Goal: Information Seeking & Learning: Find specific fact

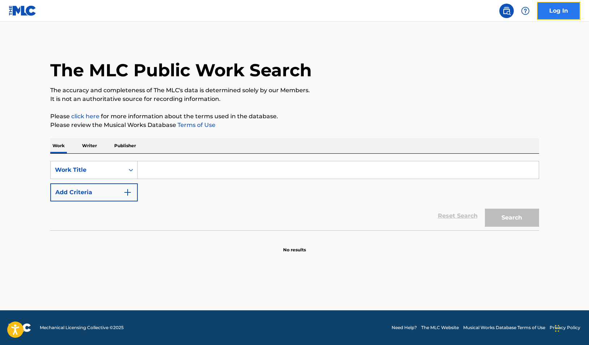
click at [558, 17] on link "Log In" at bounding box center [558, 11] width 43 height 18
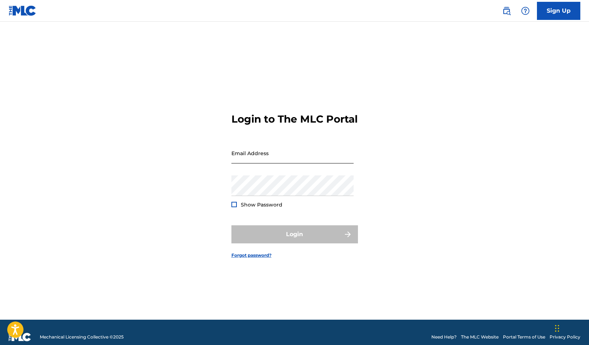
click at [284, 160] on input "Email Address" at bounding box center [293, 153] width 122 height 21
type input "[EMAIL_ADDRESS][DOMAIN_NAME]"
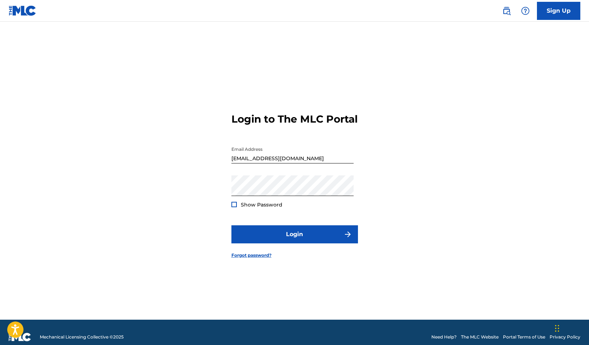
click at [244, 208] on span "Show Password" at bounding box center [262, 205] width 42 height 7
click at [234, 215] on form "Login to The MLC Portal Email Address publishing@adargagroup.com Password Show …" at bounding box center [295, 180] width 127 height 280
click at [234, 207] on div at bounding box center [234, 204] width 5 height 5
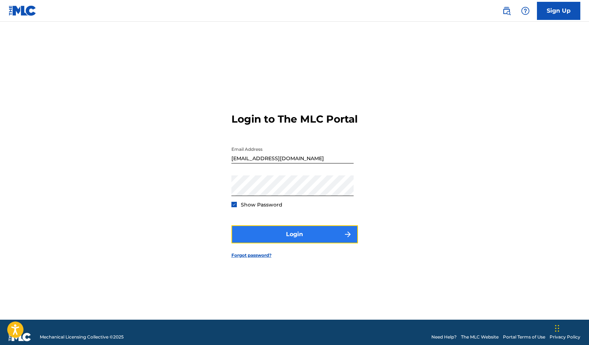
click at [249, 243] on button "Login" at bounding box center [295, 234] width 127 height 18
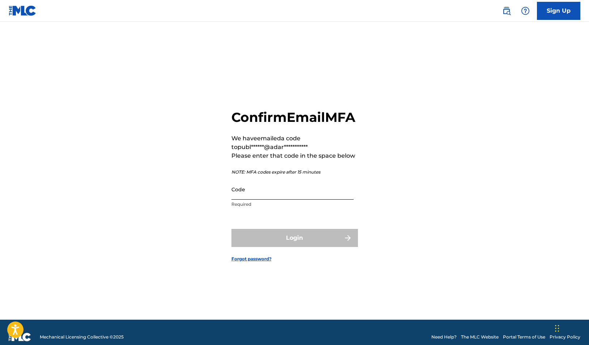
click at [276, 200] on input "Code" at bounding box center [293, 189] width 122 height 21
paste input "950974"
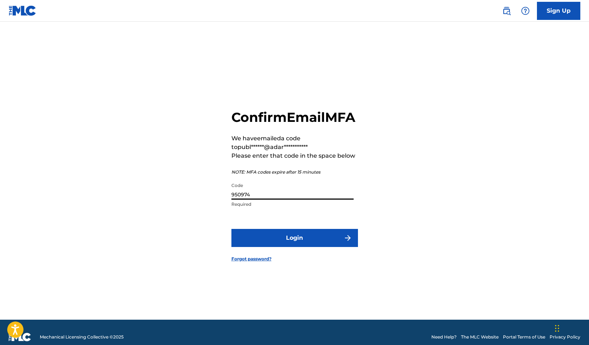
type input "950974"
click at [259, 257] on form "**********" at bounding box center [295, 180] width 127 height 280
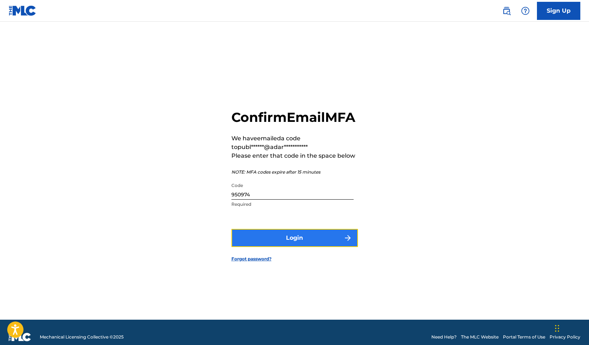
click at [253, 247] on button "Login" at bounding box center [295, 238] width 127 height 18
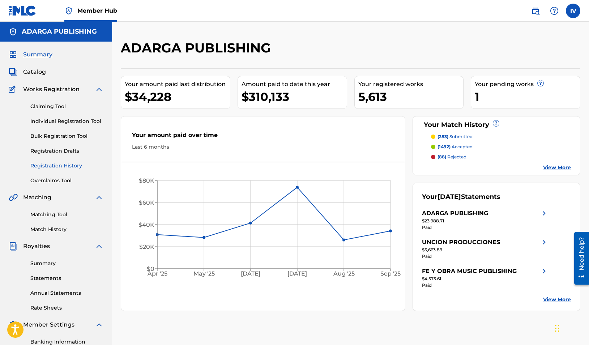
click at [54, 168] on link "Registration History" at bounding box center [66, 166] width 73 height 8
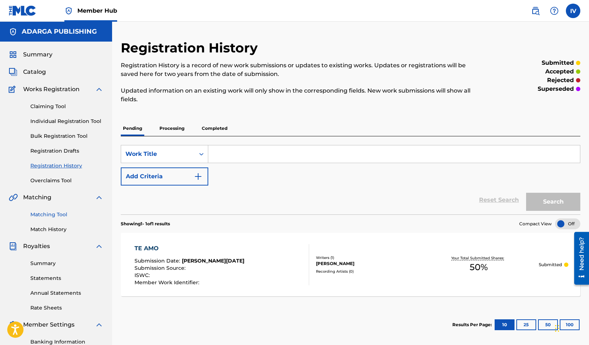
click at [58, 215] on link "Matching Tool" at bounding box center [66, 215] width 73 height 8
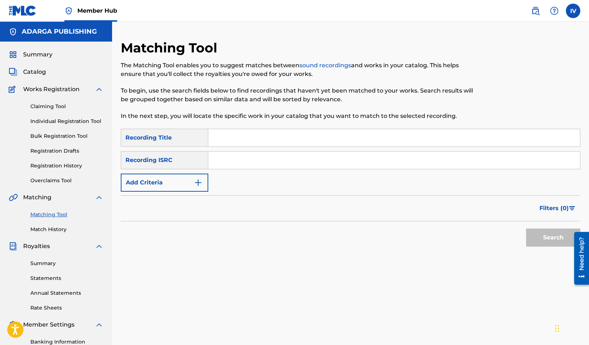
click at [225, 164] on input "Search Form" at bounding box center [394, 160] width 372 height 17
paste input "TCACO1604485"
type input "TCACO1604485"
click at [526, 229] on button "Search" at bounding box center [553, 238] width 54 height 18
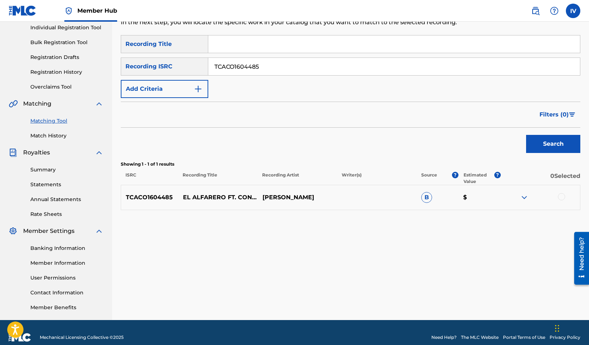
scroll to position [103, 0]
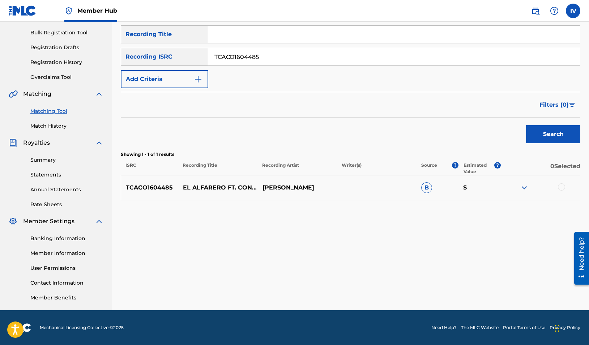
click at [565, 184] on div at bounding box center [541, 187] width 80 height 9
click at [564, 188] on div at bounding box center [561, 186] width 7 height 7
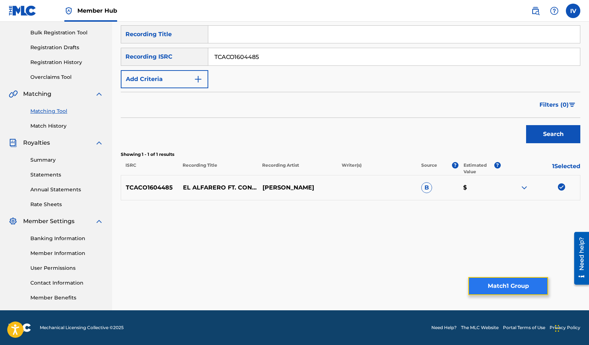
click at [477, 280] on button "Match 1 Group" at bounding box center [509, 286] width 80 height 18
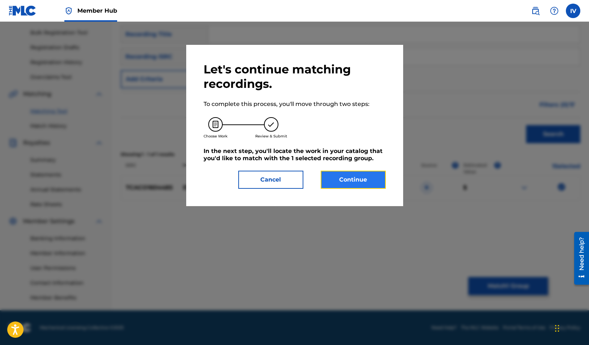
click at [362, 175] on button "Continue" at bounding box center [353, 180] width 65 height 18
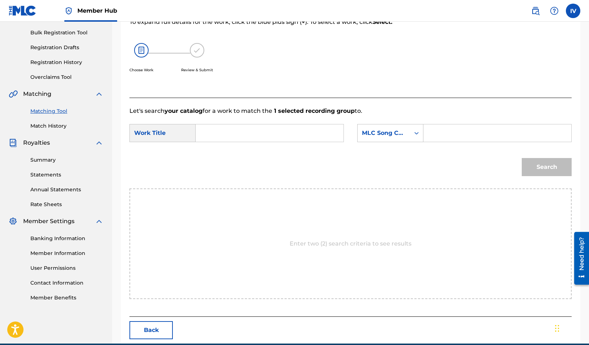
click at [311, 143] on div "SearchWithCriteria12a766d8-a25d-40ce-be7a-bbe4e64ea96c Work Title SearchWithCri…" at bounding box center [351, 135] width 442 height 22
click at [311, 136] on input "Search Form" at bounding box center [270, 132] width 136 height 17
click at [232, 153] on div "Search" at bounding box center [351, 170] width 442 height 38
click at [225, 137] on input "el alfa" at bounding box center [270, 132] width 136 height 17
click at [223, 163] on div "el alfa rero" at bounding box center [215, 154] width 27 height 22
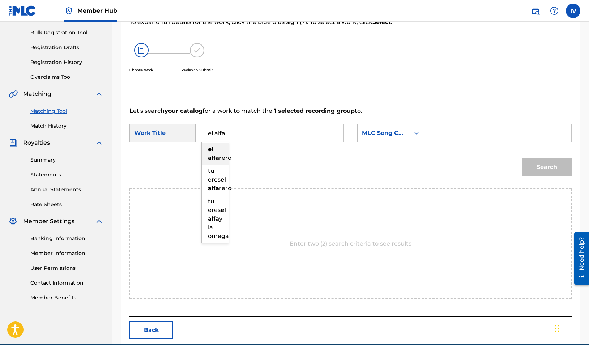
type input "el alfarero"
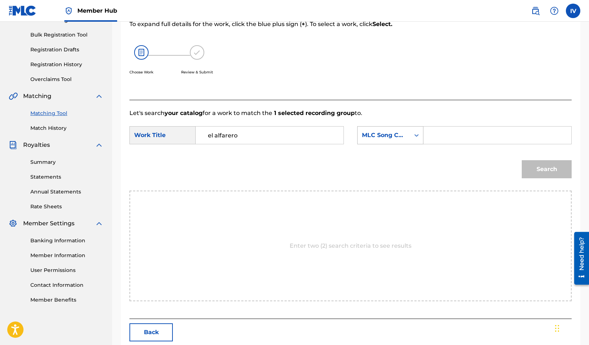
click at [365, 140] on div "MLC Song Code" at bounding box center [384, 135] width 52 height 14
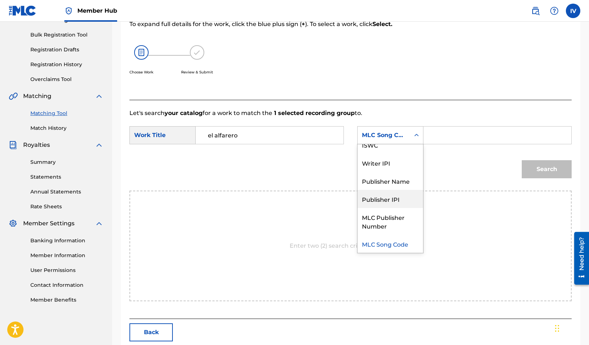
scroll to position [0, 0]
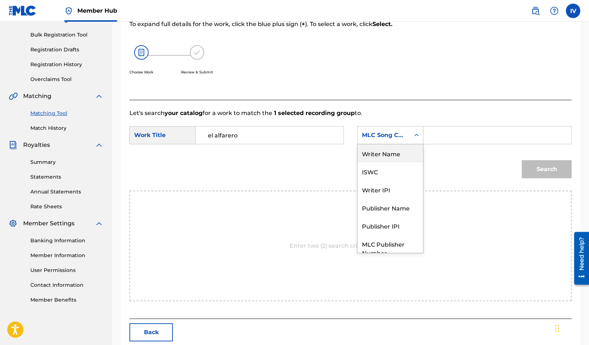
click at [383, 161] on div "Writer Name" at bounding box center [390, 153] width 65 height 18
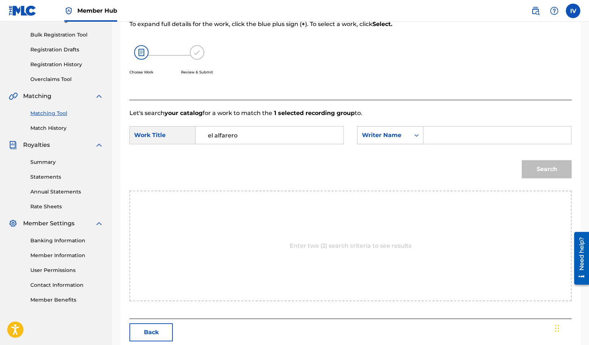
click at [463, 145] on div "SearchWithCriteria12a766d8-a25d-40ce-be7a-bbe4e64ea96c Work Title el alfarero S…" at bounding box center [351, 137] width 442 height 22
click at [454, 137] on input "Search Form" at bounding box center [498, 135] width 136 height 17
type input "socorro"
click at [522, 160] on button "Search" at bounding box center [547, 169] width 50 height 18
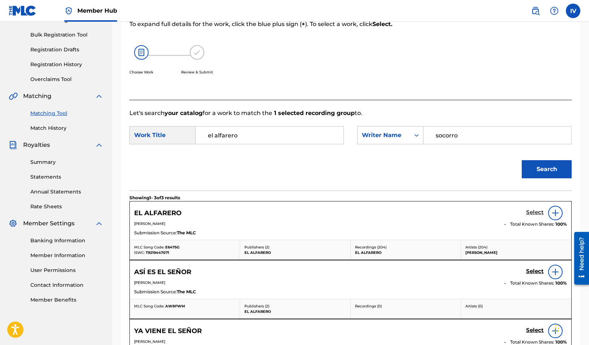
click at [533, 211] on h5 "Select" at bounding box center [535, 212] width 18 height 7
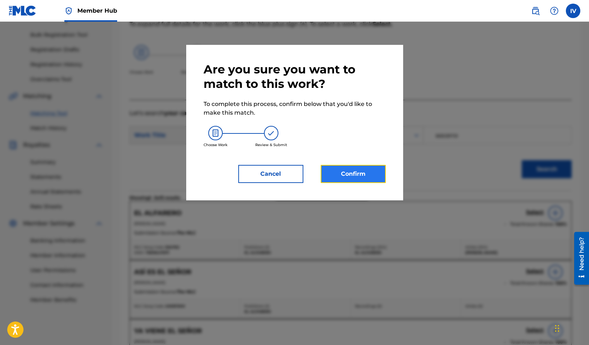
click at [343, 174] on button "Confirm" at bounding box center [353, 174] width 65 height 18
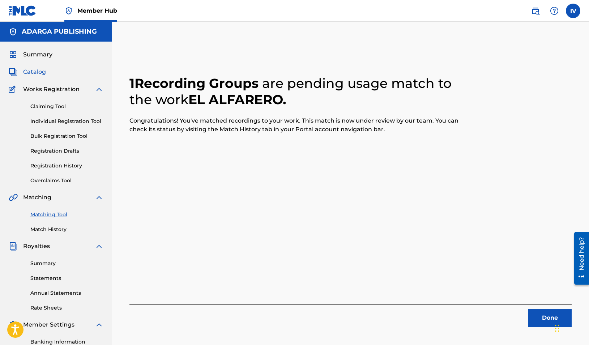
click at [34, 69] on span "Catalog" at bounding box center [34, 72] width 23 height 9
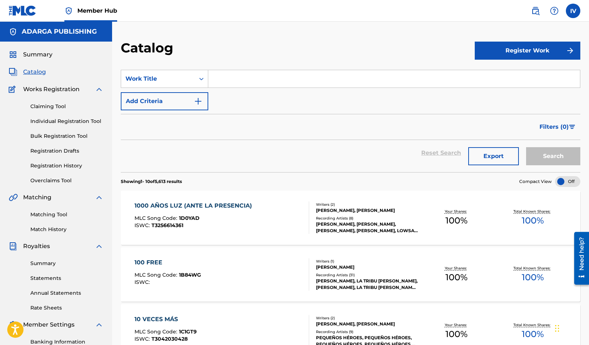
click at [244, 79] on input "Search Form" at bounding box center [394, 78] width 372 height 17
paste input "Lo Unico Que Quiero / Hay Poder En La Sangre"
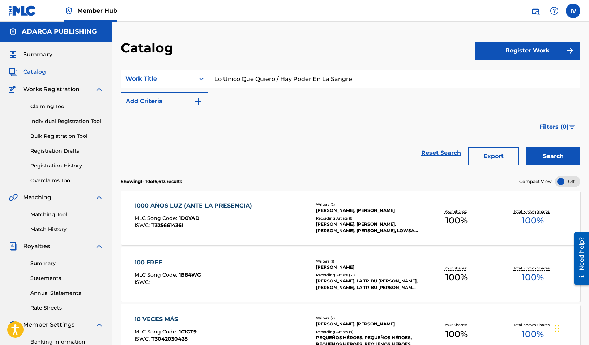
type input "Lo Unico Que Quiero / Hay Poder En La Sangre"
click at [526, 147] on button "Search" at bounding box center [553, 156] width 54 height 18
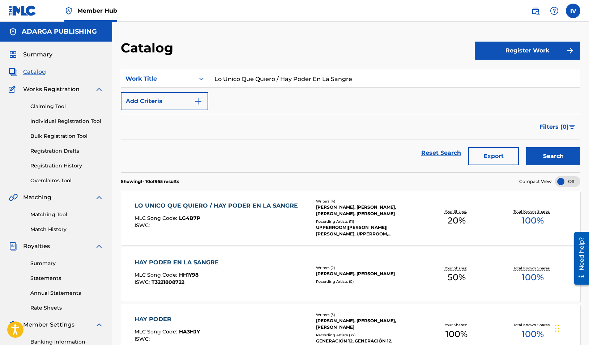
click at [195, 204] on div "LO UNICO QUE QUIERO / HAY PODER EN LA SANGRE" at bounding box center [218, 206] width 167 height 9
click at [226, 267] on div "HAY PODER EN LA SANGRE MLC Song Code : HH1Y98 ISWC : T3221808722" at bounding box center [222, 274] width 175 height 33
click at [209, 205] on div "LO UNICO QUE QUIERO / HAY PODER EN LA SANGRE" at bounding box center [218, 206] width 167 height 9
click at [218, 258] on div "HAY PODER EN LA SANGRE" at bounding box center [179, 262] width 88 height 9
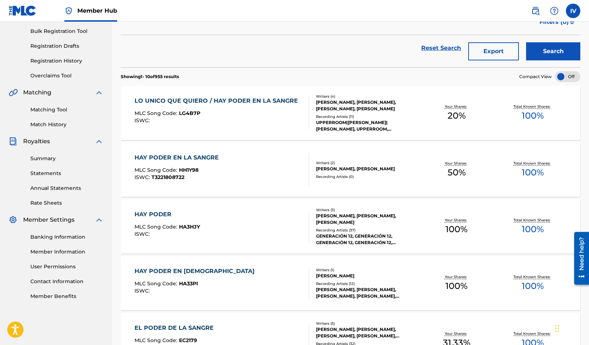
scroll to position [109, 0]
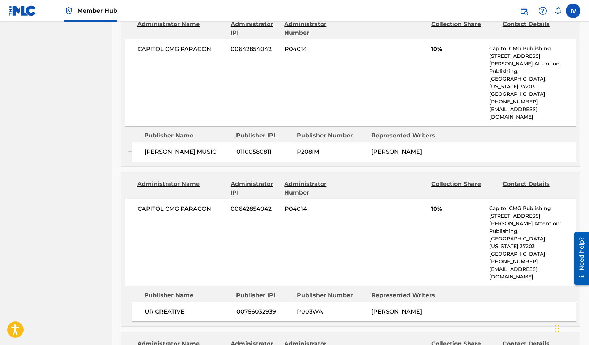
scroll to position [548, 0]
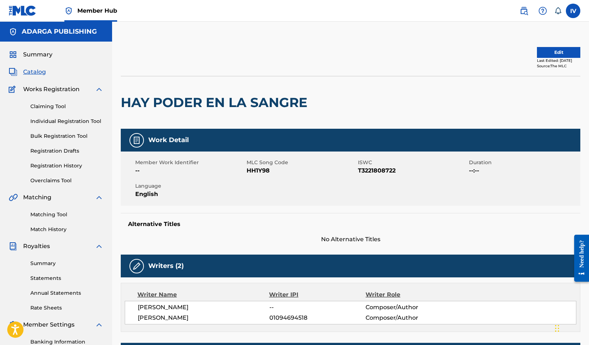
click at [31, 71] on span "Catalog" at bounding box center [34, 72] width 23 height 9
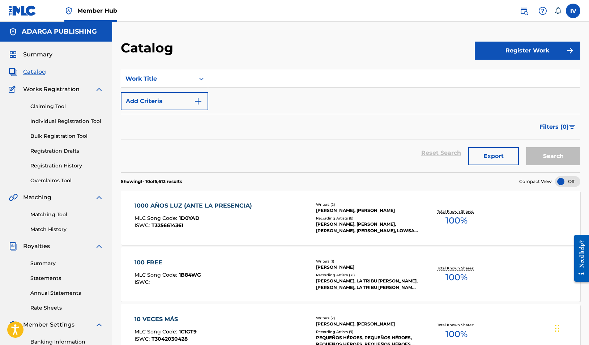
click at [241, 80] on input "Search Form" at bounding box center [394, 78] width 372 height 17
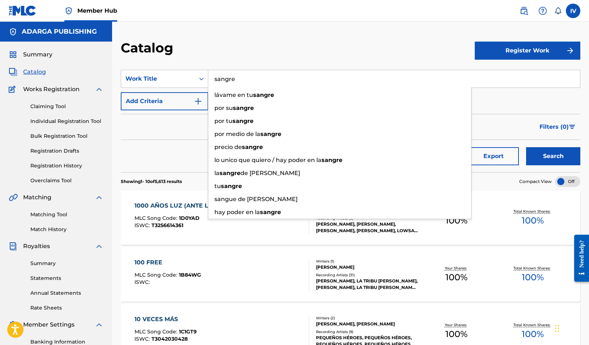
click at [526, 147] on button "Search" at bounding box center [553, 156] width 54 height 18
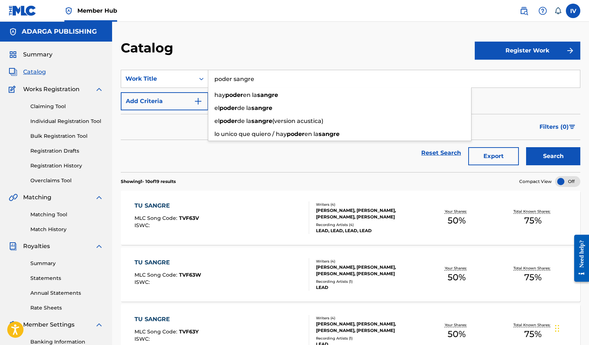
click at [526, 147] on button "Search" at bounding box center [553, 156] width 54 height 18
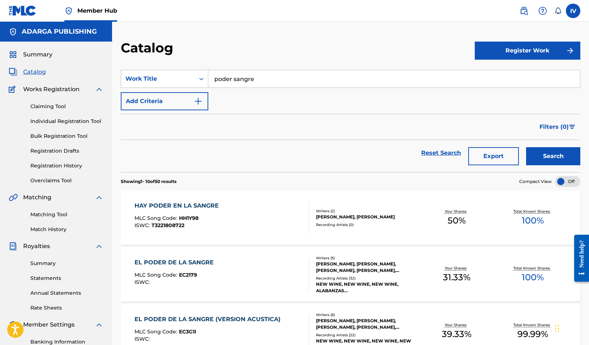
click at [224, 200] on div "HAY PODER EN LA SANGRE MLC Song Code : HH1Y98 ISWC : T3221808722 Writers ( 2 ) …" at bounding box center [351, 218] width 460 height 54
click at [260, 76] on input "poder sangre" at bounding box center [394, 78] width 372 height 17
type input "lo unico"
click at [526, 147] on button "Search" at bounding box center [553, 156] width 54 height 18
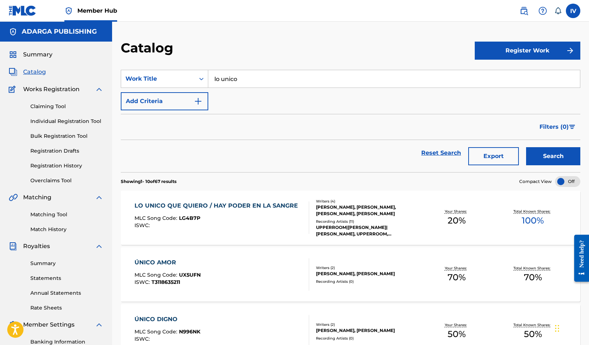
click at [240, 206] on div "LO UNICO QUE QUIERO / HAY PODER EN LA SANGRE" at bounding box center [218, 206] width 167 height 9
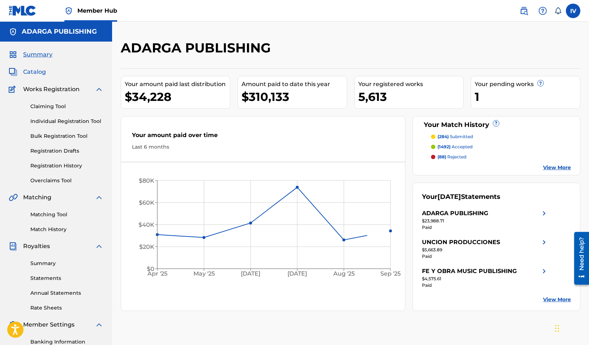
click at [33, 72] on span "Catalog" at bounding box center [34, 72] width 23 height 9
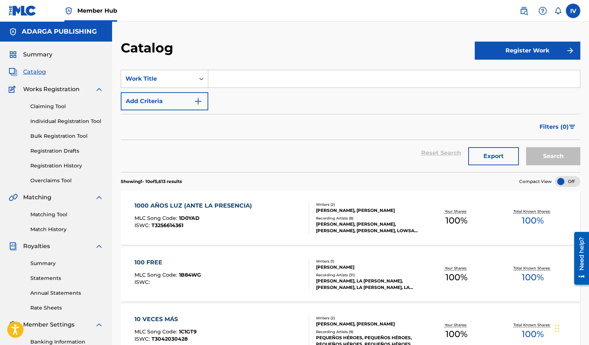
click at [246, 78] on input "Search Form" at bounding box center [394, 78] width 372 height 17
paste input "HAY PODER EN LA SANGRE"
type input "HAY PODER EN LA SANGRE"
click at [526, 147] on button "Search" at bounding box center [553, 156] width 54 height 18
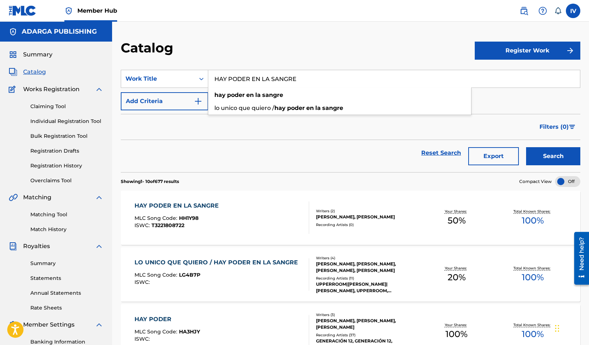
click at [195, 202] on div "HAY PODER EN LA SANGRE" at bounding box center [179, 206] width 88 height 9
click at [223, 205] on div "HAY PODER EN LA SANGRE MLC Song Code : HH1Y98 ISWC : T3221808722" at bounding box center [222, 218] width 175 height 33
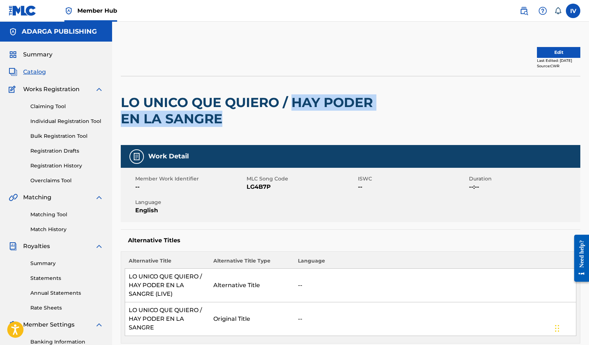
drag, startPoint x: 295, startPoint y: 103, endPoint x: 300, endPoint y: 114, distance: 12.3
click at [300, 114] on h2 "LO UNICO QUE QUIERO / HAY PODER EN LA SANGRE" at bounding box center [259, 110] width 276 height 33
copy h2 "HAY PODER EN LA SANGRE"
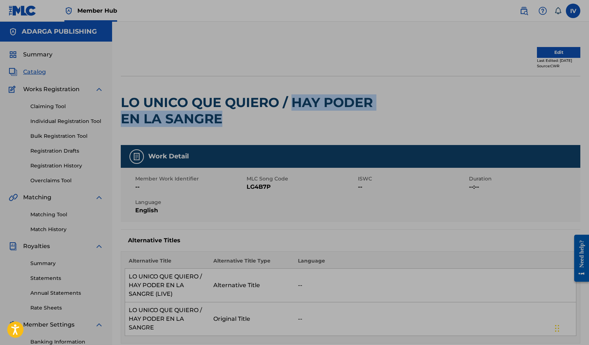
click at [266, 119] on h2 "LO UNICO QUE QUIERO / HAY PODER EN LA SANGRE" at bounding box center [259, 110] width 276 height 33
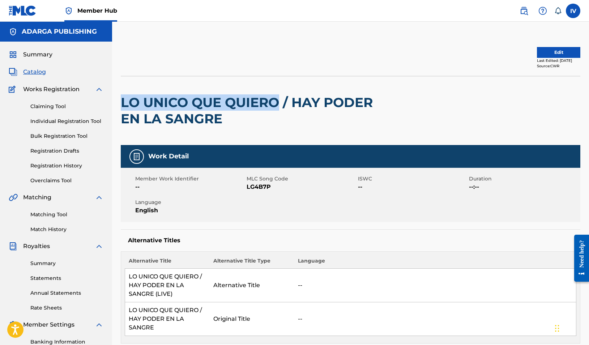
copy h2 "LO UNICO QUE QUIERO"
drag, startPoint x: 122, startPoint y: 102, endPoint x: 278, endPoint y: 103, distance: 155.6
click at [278, 103] on h2 "LO UNICO QUE QUIERO / HAY PODER EN LA SANGRE" at bounding box center [259, 110] width 276 height 33
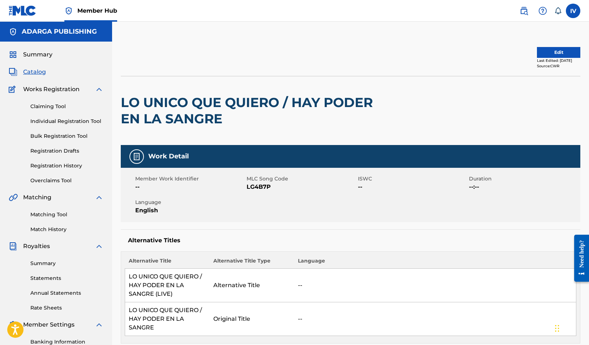
click at [256, 189] on span "LG4B7P" at bounding box center [302, 187] width 110 height 9
copy span "LG4B7P"
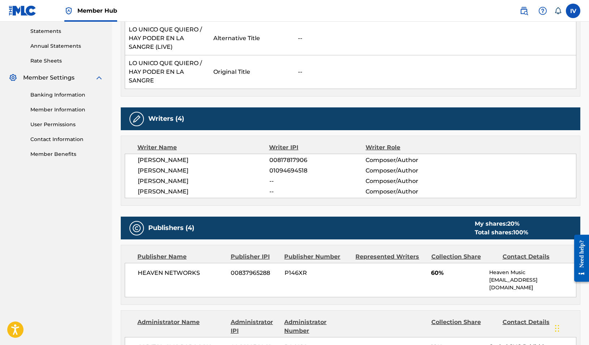
scroll to position [357, 0]
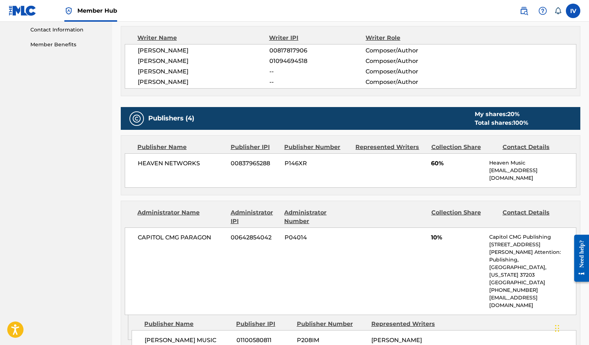
click at [182, 160] on span "HEAVEN NETWORKS" at bounding box center [182, 163] width 88 height 9
copy div "HEAVEN NETWORKS"
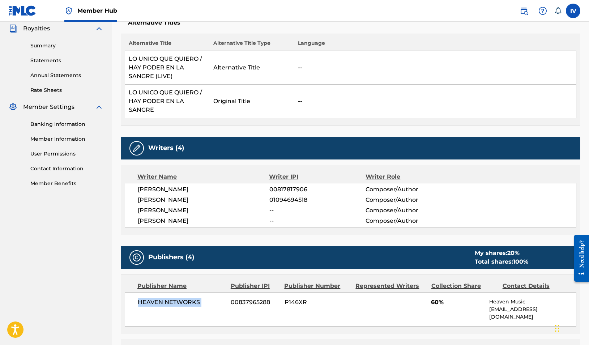
scroll to position [158, 0]
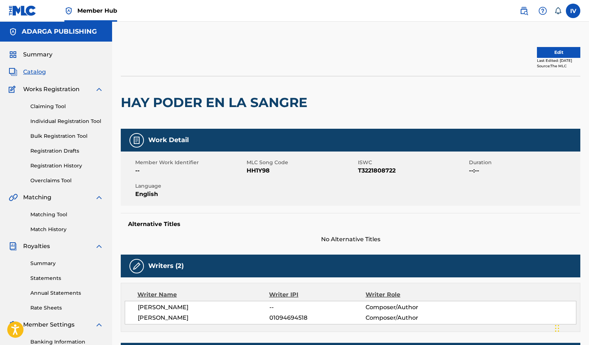
click at [194, 104] on h2 "HAY PODER EN LA SANGRE" at bounding box center [216, 102] width 190 height 16
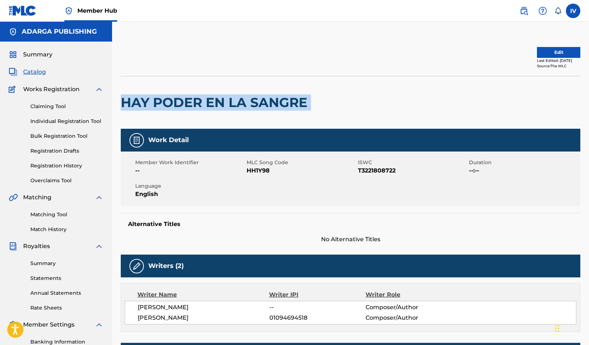
click at [194, 104] on h2 "HAY PODER EN LA SANGRE" at bounding box center [216, 102] width 190 height 16
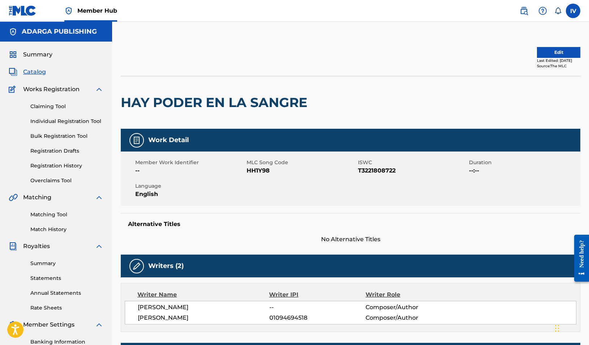
click at [254, 173] on span "HH1Y98" at bounding box center [302, 170] width 110 height 9
click at [250, 107] on h2 "HAY PODER EN LA SANGRE" at bounding box center [216, 102] width 190 height 16
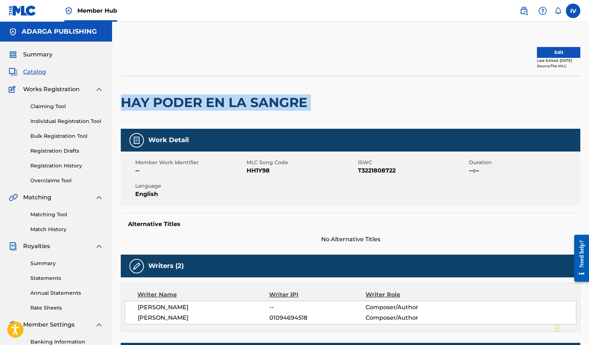
click at [250, 107] on h2 "HAY PODER EN LA SANGRE" at bounding box center [216, 102] width 190 height 16
copy div "HAY PODER EN LA SANGRE"
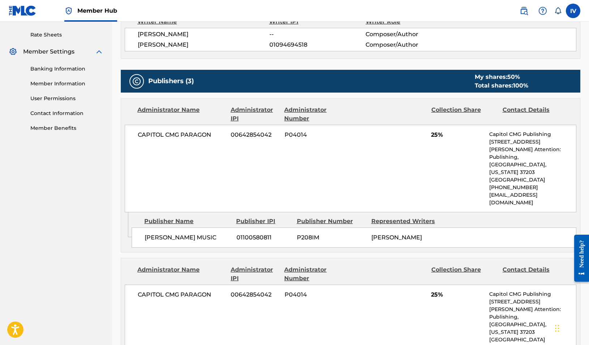
scroll to position [330, 0]
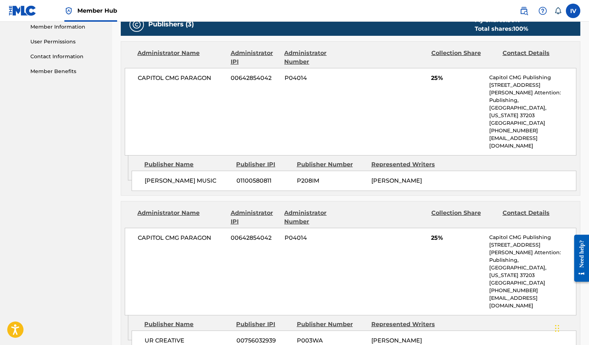
click at [194, 76] on span "CAPITOL CMG PARAGON" at bounding box center [182, 78] width 88 height 9
copy div "CAPITOL CMG PARAGON"
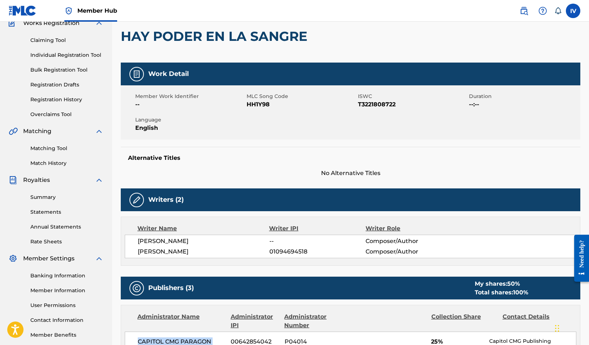
scroll to position [0, 0]
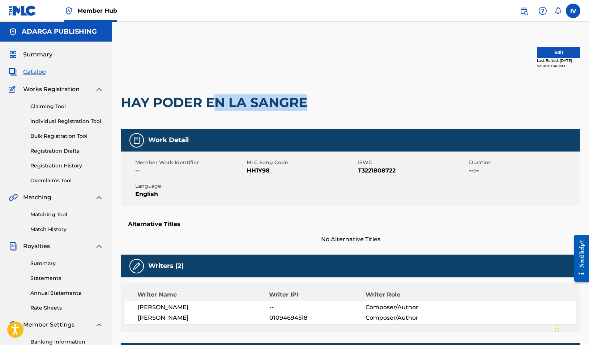
click at [220, 110] on div "HAY PODER EN LA SANGRE" at bounding box center [216, 102] width 190 height 52
click at [220, 110] on h2 "HAY PODER EN LA SANGRE" at bounding box center [216, 102] width 190 height 16
copy div "HAY PODER EN LA SANGRE"
click at [261, 174] on span "HH1Y98" at bounding box center [302, 170] width 110 height 9
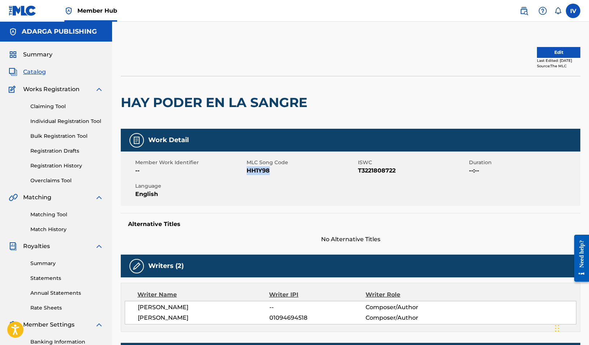
click at [261, 174] on span "HH1Y98" at bounding box center [302, 170] width 110 height 9
copy span "HH1Y98"
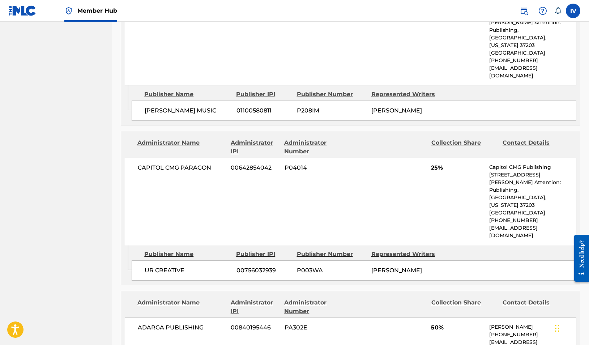
scroll to position [535, 0]
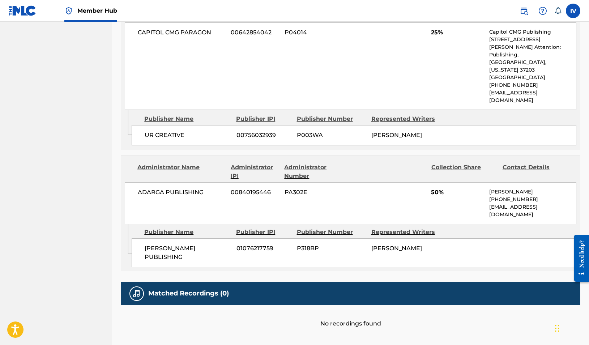
drag, startPoint x: 180, startPoint y: 200, endPoint x: 178, endPoint y: 205, distance: 4.9
click at [180, 238] on div "KAREN ESPINOSA PUBLISHING 01076217759 P318BP KAREN ESPINOSA" at bounding box center [354, 252] width 445 height 29
click at [178, 244] on span "KAREN ESPINOSA PUBLISHING" at bounding box center [188, 252] width 86 height 17
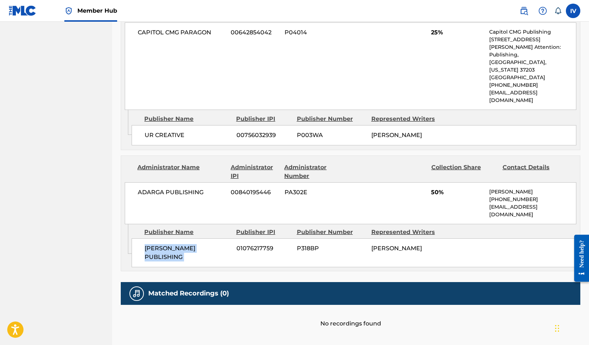
copy div "KAREN ESPINOSA PUBLISHING"
click at [166, 188] on span "ADARGA PUBLISHING" at bounding box center [182, 192] width 88 height 9
copy div "ADARGA PUBLISHING"
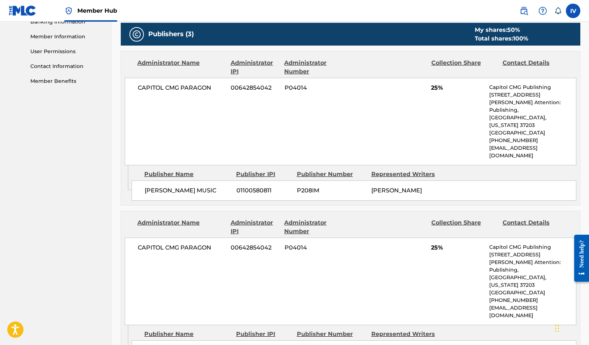
scroll to position [382, 0]
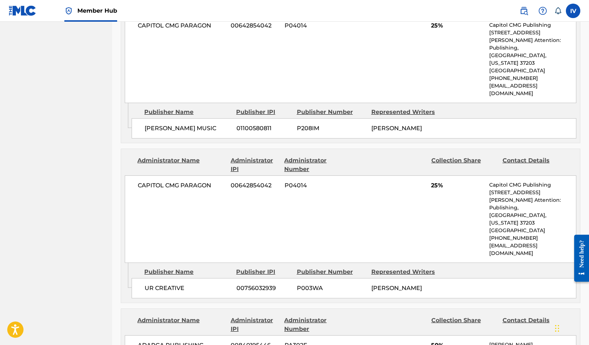
click at [180, 124] on span "NATE DIAZ MUSIC" at bounding box center [188, 128] width 86 height 9
copy div "NATE DIAZ MUSIC"
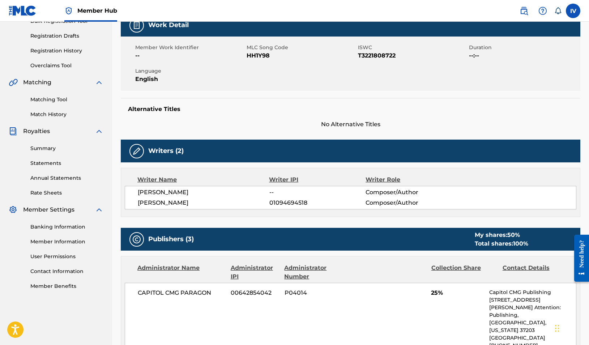
scroll to position [0, 0]
